Goal: Entertainment & Leisure: Consume media (video, audio)

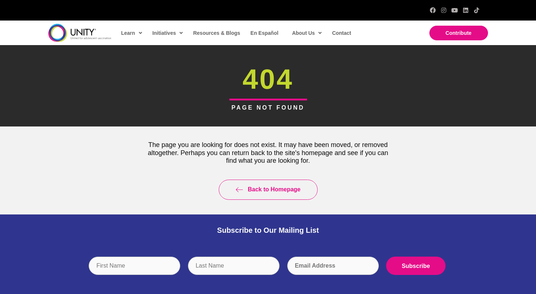
click at [147, 131] on div "The page you are looking for does not exist. It may have been moved, or removed…" at bounding box center [268, 170] width 275 height 88
click at [201, 86] on h1 "404" at bounding box center [268, 79] width 388 height 39
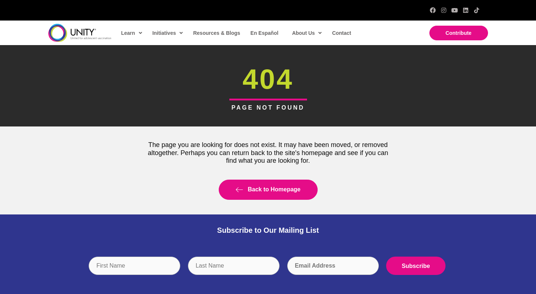
click at [265, 189] on span "Back to Homepage" at bounding box center [274, 189] width 53 height 6
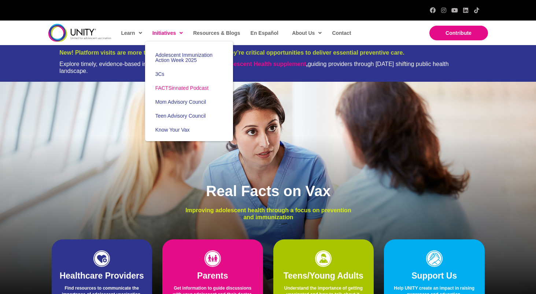
click at [169, 91] on link "FACTSinnated Podcast" at bounding box center [189, 88] width 88 height 14
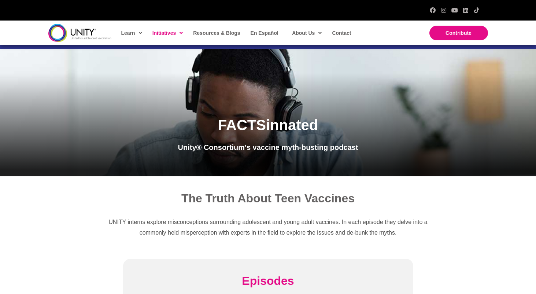
scroll to position [63, 0]
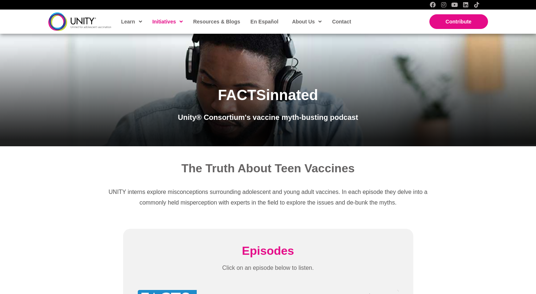
click at [420, 213] on div "UNITY interns explore misconceptions surrounding adolescent and young adult vac…" at bounding box center [268, 197] width 338 height 36
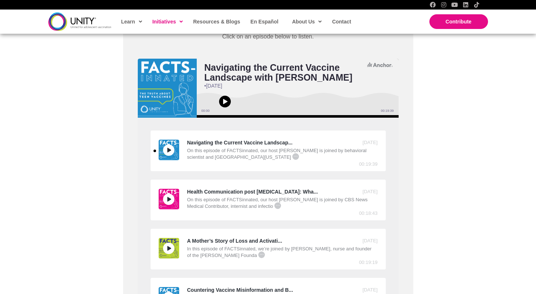
scroll to position [271, 0]
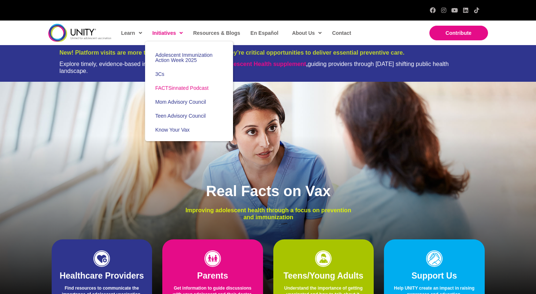
click at [175, 89] on span "FACTSinnated Podcast" at bounding box center [181, 88] width 53 height 6
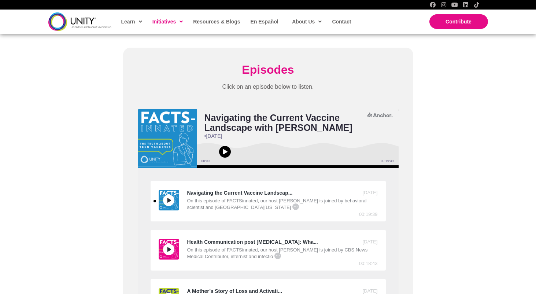
scroll to position [245, 0]
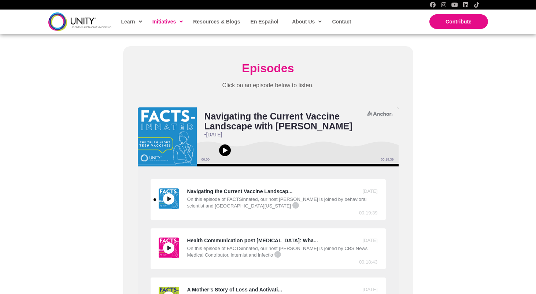
click at [292, 203] on span "..." at bounding box center [295, 205] width 7 height 7
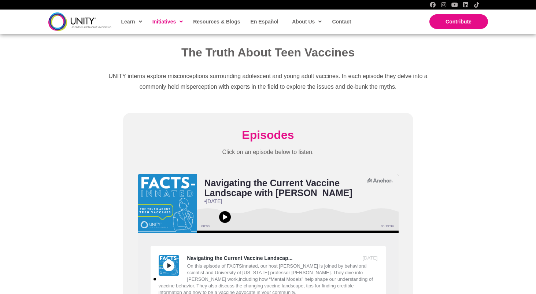
scroll to position [180, 0]
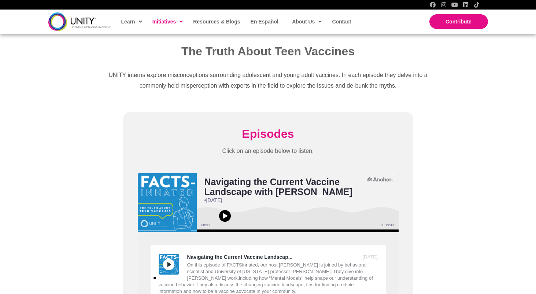
click at [229, 213] on span "Play or pause audio" at bounding box center [225, 216] width 12 height 12
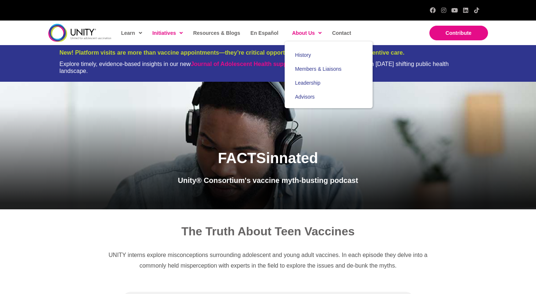
scroll to position [0, 0]
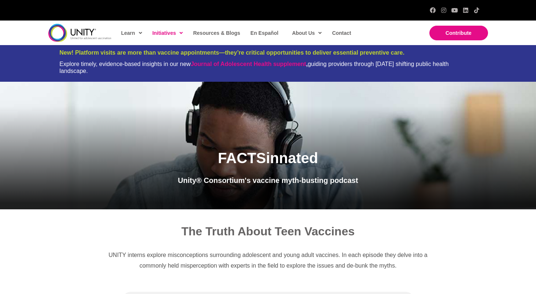
drag, startPoint x: 243, startPoint y: 153, endPoint x: 435, endPoint y: 0, distance: 245.4
